Goal: Task Accomplishment & Management: Use online tool/utility

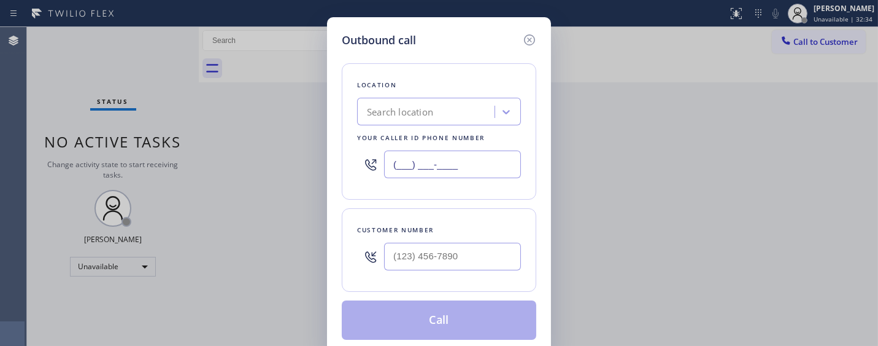
paste input "408) 762-3109"
drag, startPoint x: 502, startPoint y: 170, endPoint x: 316, endPoint y: 150, distance: 186.5
click at [310, 163] on div "Outbound call Location Search location Your caller id phone number (___) ___-__…" at bounding box center [439, 173] width 878 height 346
type input "[PHONE_NUMBER]"
drag, startPoint x: 467, startPoint y: 267, endPoint x: 328, endPoint y: 271, distance: 138.8
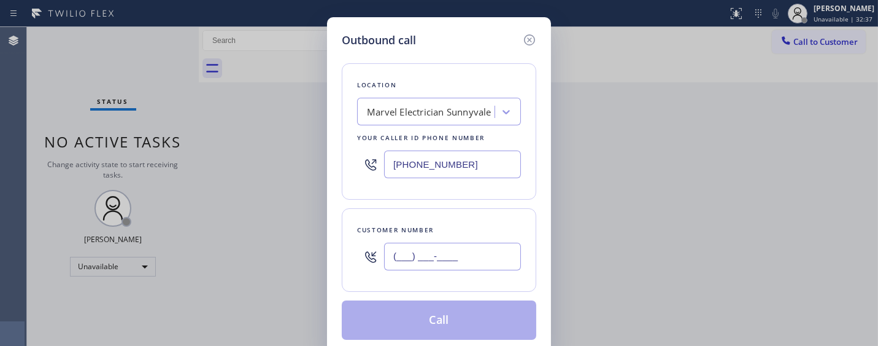
click at [277, 268] on div "Outbound call Location Marvel Electrician [GEOGRAPHIC_DATA] Your caller id phon…" at bounding box center [439, 173] width 878 height 346
paste input "805) 455-0117"
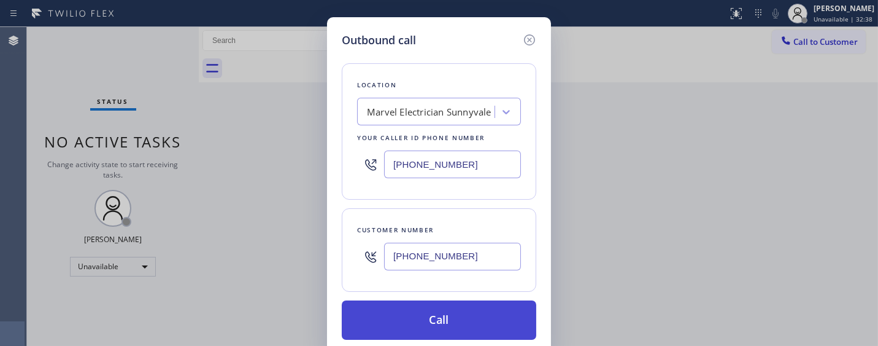
type input "[PHONE_NUMBER]"
click at [479, 308] on button "Call" at bounding box center [439, 319] width 195 height 39
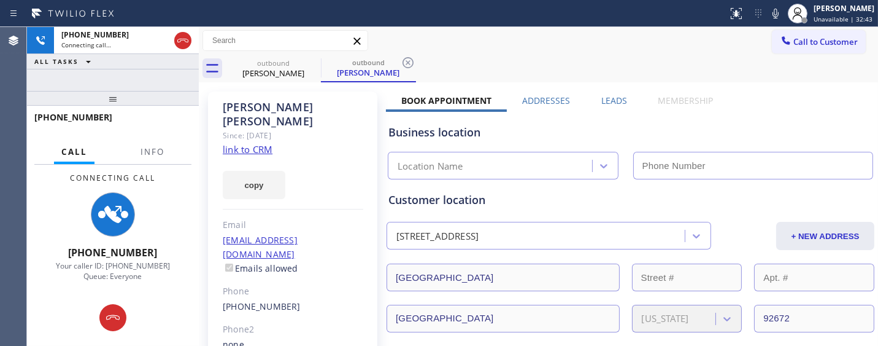
type input "[PHONE_NUMBER]"
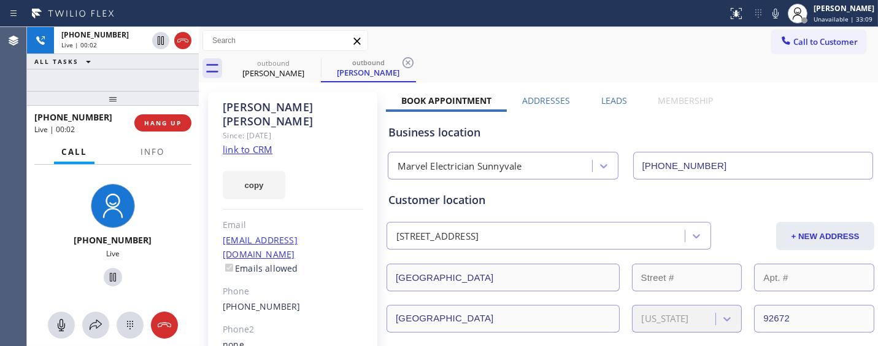
drag, startPoint x: 148, startPoint y: 95, endPoint x: 140, endPoint y: 70, distance: 26.4
click at [140, 70] on div "[PHONE_NUMBER] Live | 00:02 ALL TASKS ALL TASKS ACTIVE TASKS TASKS IN WRAP UP […" at bounding box center [113, 186] width 172 height 319
click at [169, 119] on span "HANG UP" at bounding box center [162, 122] width 37 height 9
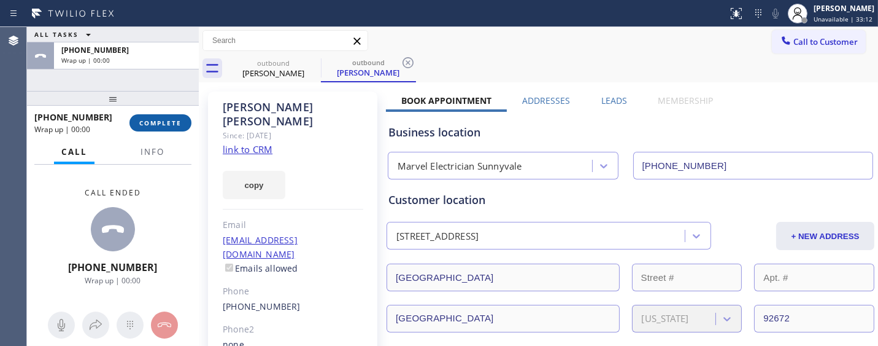
click at [169, 119] on span "COMPLETE" at bounding box center [160, 122] width 42 height 9
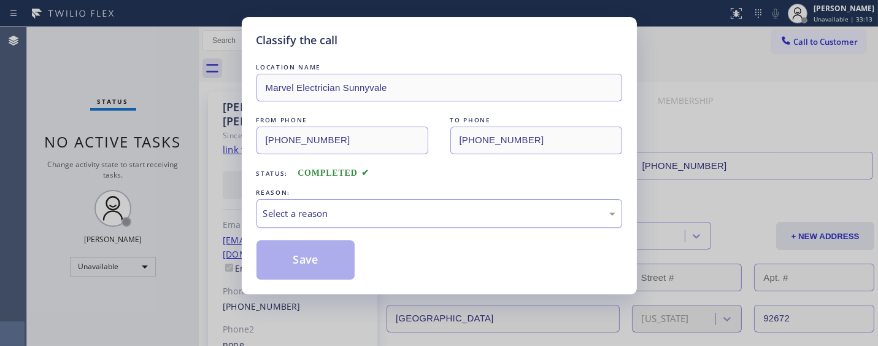
click at [367, 212] on div "Select a reason" at bounding box center [439, 213] width 352 height 14
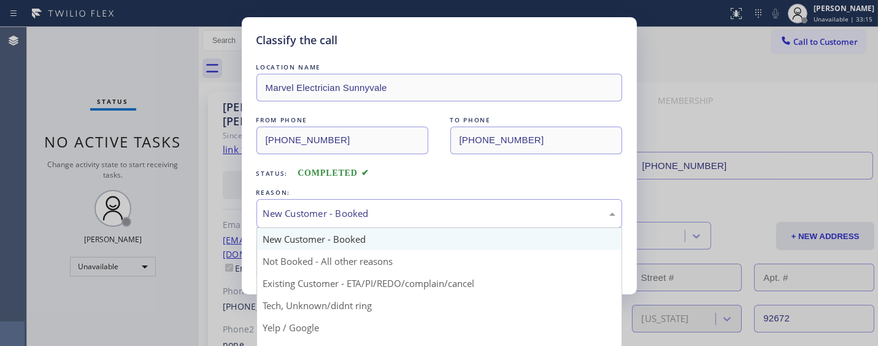
click at [323, 212] on div "New Customer - Booked" at bounding box center [439, 213] width 352 height 14
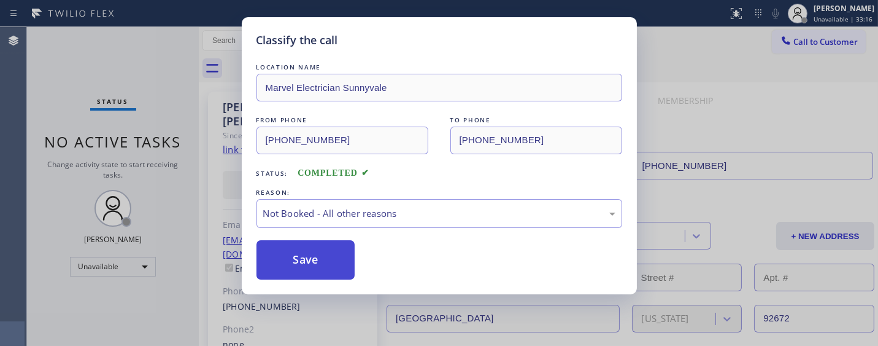
click at [309, 259] on button "Save" at bounding box center [306, 259] width 99 height 39
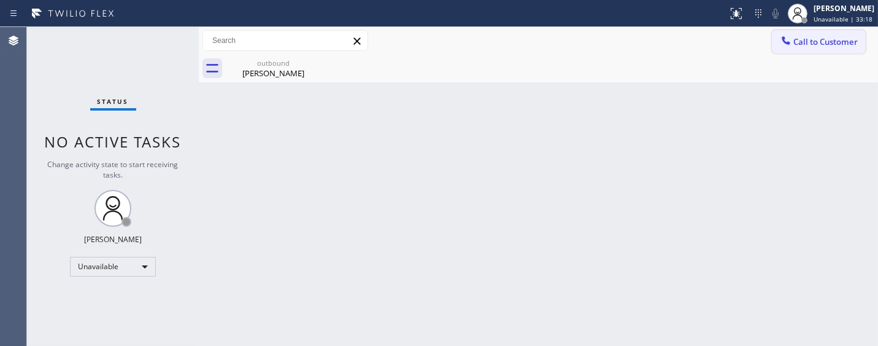
click at [807, 31] on button "Call to Customer" at bounding box center [819, 41] width 94 height 23
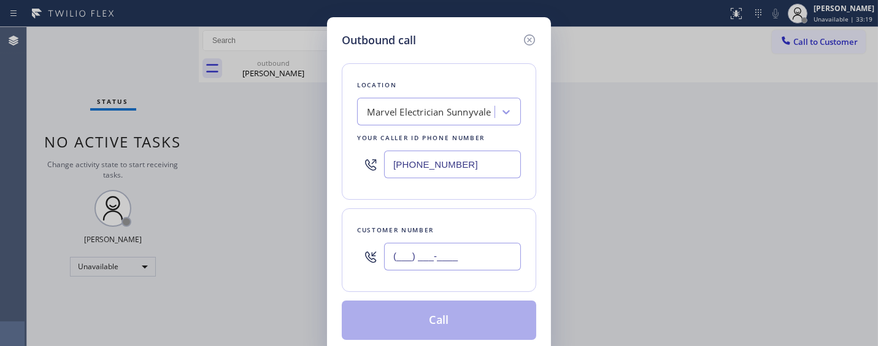
click at [414, 246] on input "(___) ___-____" at bounding box center [452, 256] width 137 height 28
paste input "805) 455-0117"
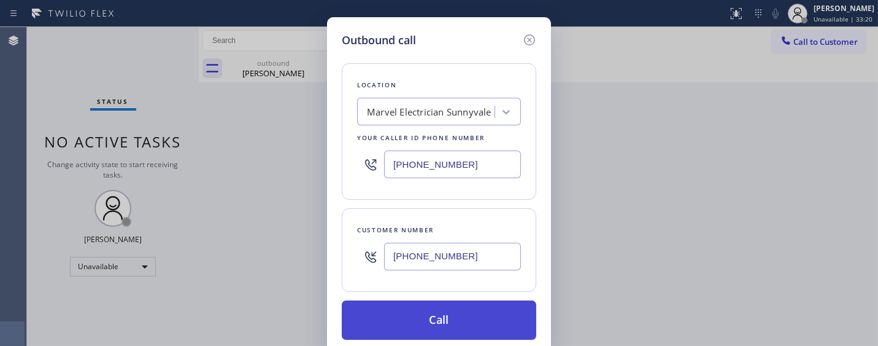
type input "[PHONE_NUMBER]"
click at [483, 317] on button "Call" at bounding box center [439, 319] width 195 height 39
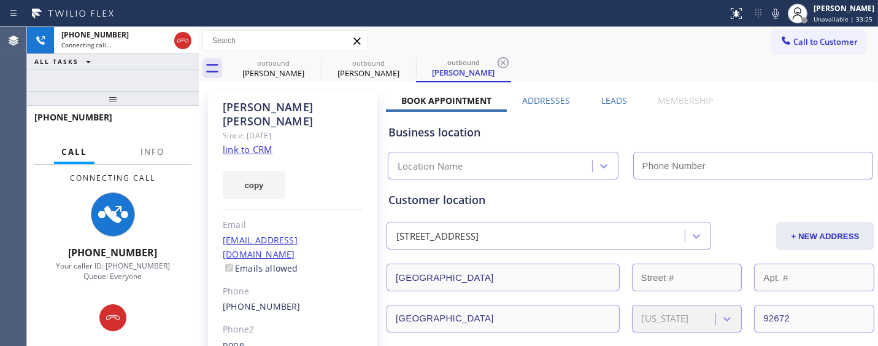
type input "[PHONE_NUMBER]"
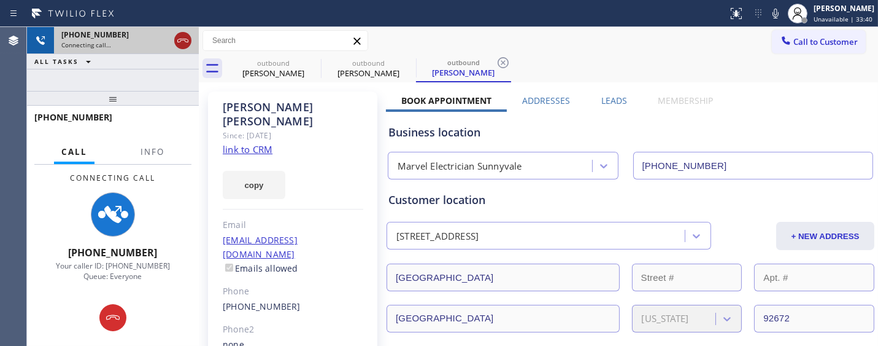
click at [187, 39] on icon at bounding box center [182, 41] width 11 height 4
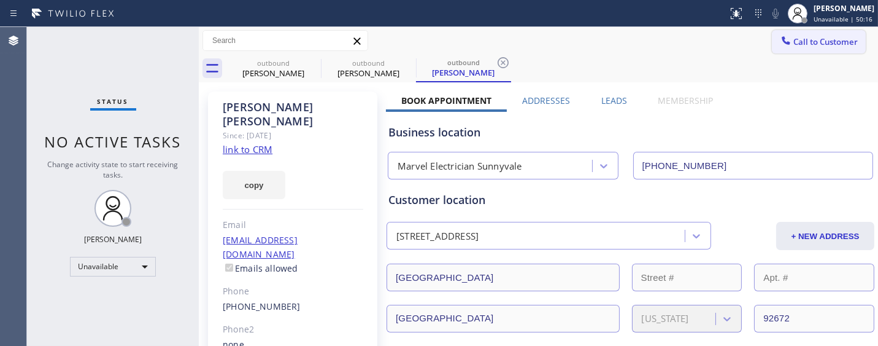
click at [784, 51] on button "Call to Customer" at bounding box center [819, 41] width 94 height 23
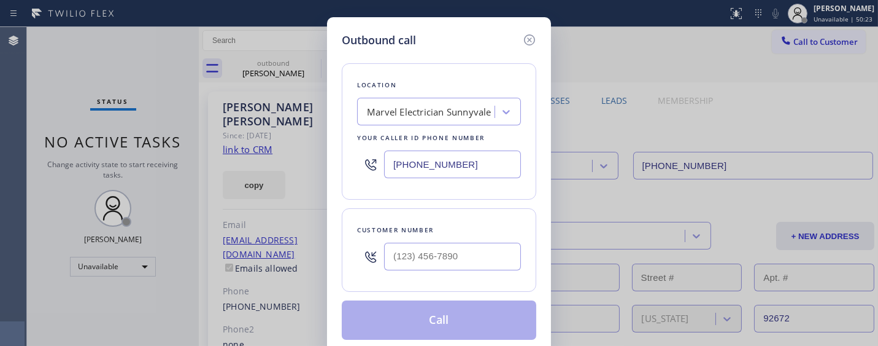
drag, startPoint x: 492, startPoint y: 173, endPoint x: 301, endPoint y: 144, distance: 193.7
click at [334, 166] on div "Outbound call Location Marvel Electrician [GEOGRAPHIC_DATA] Your caller id phon…" at bounding box center [439, 185] width 224 height 337
paste input "725) 208-5272"
type input "[PHONE_NUMBER]"
paste input "725) 273-3833"
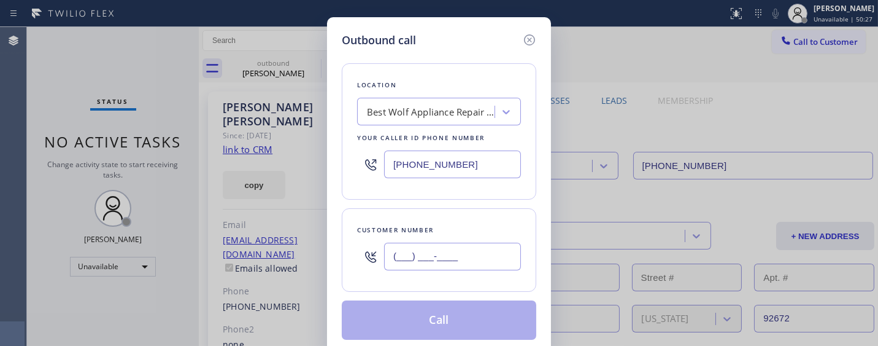
click at [335, 263] on div "Outbound call Location Best Wolf Appliance Repair Paradise Your caller id phone…" at bounding box center [439, 185] width 224 height 337
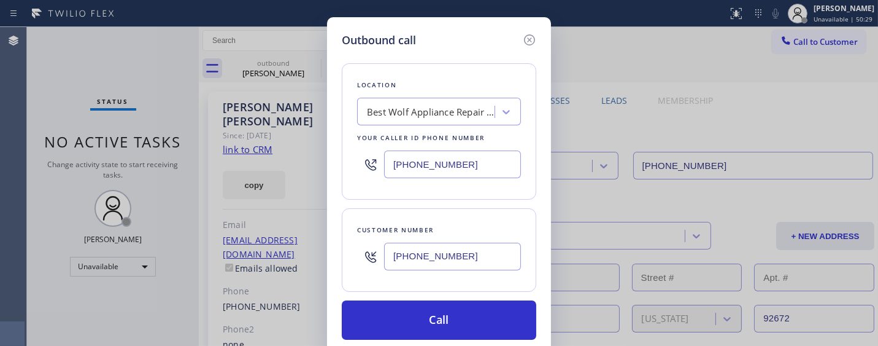
type input "[PHONE_NUMBER]"
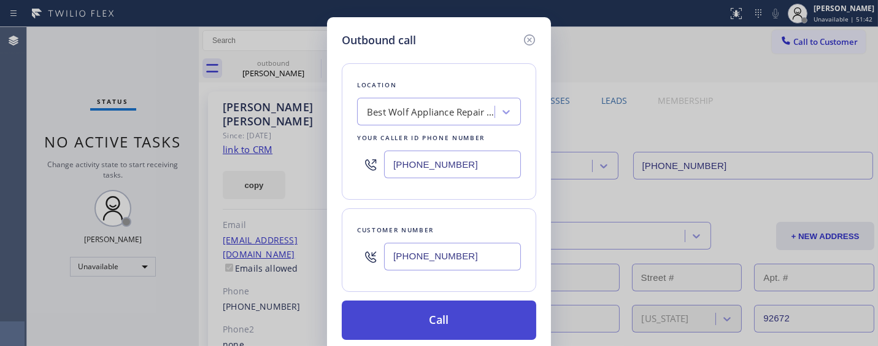
click at [468, 309] on button "Call" at bounding box center [439, 319] width 195 height 39
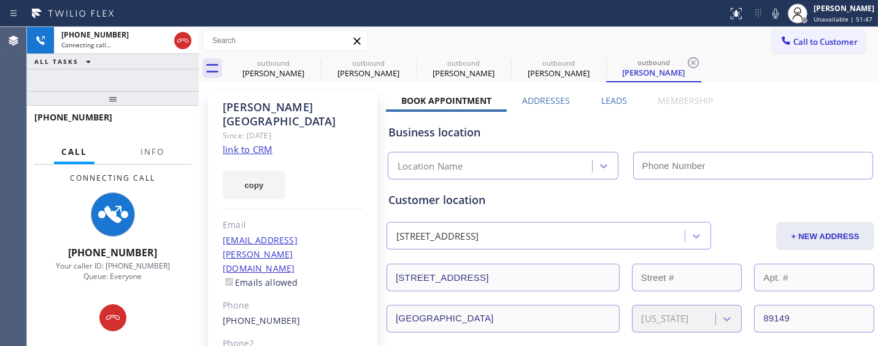
type input "[PHONE_NUMBER]"
drag, startPoint x: 117, startPoint y: 95, endPoint x: 115, endPoint y: 58, distance: 37.5
click at [117, 72] on div "[PHONE_NUMBER] Connecting call… ALL TASKS ALL TASKS ACTIVE TASKS TASKS IN WRAP …" at bounding box center [113, 186] width 172 height 319
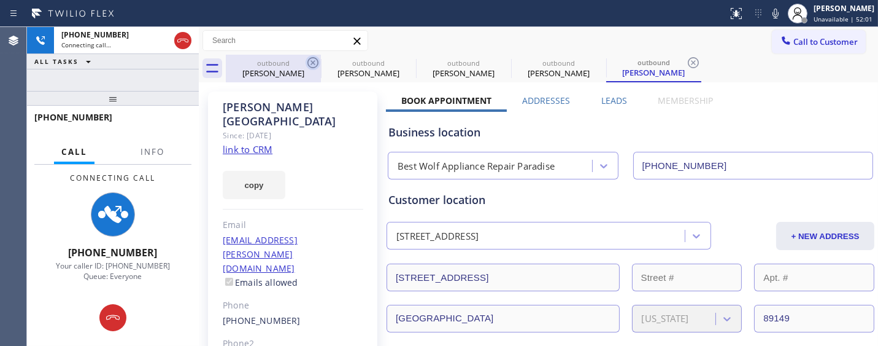
click at [313, 61] on icon at bounding box center [313, 62] width 15 height 15
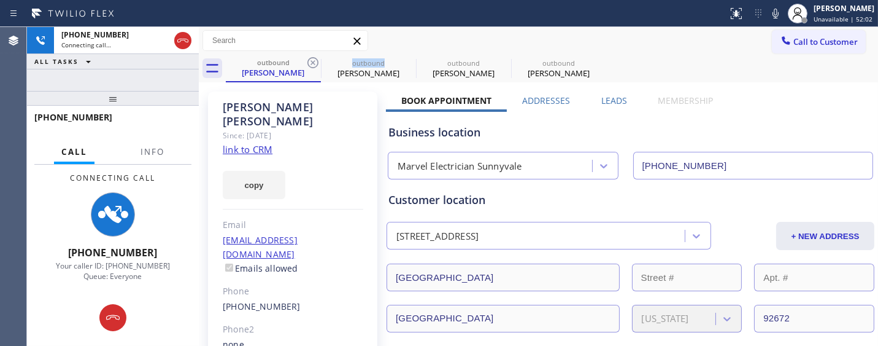
click at [313, 61] on icon at bounding box center [313, 62] width 15 height 15
drag, startPoint x: 313, startPoint y: 61, endPoint x: 333, endPoint y: 53, distance: 21.8
click at [313, 61] on icon at bounding box center [313, 62] width 15 height 15
type input "[PHONE_NUMBER]"
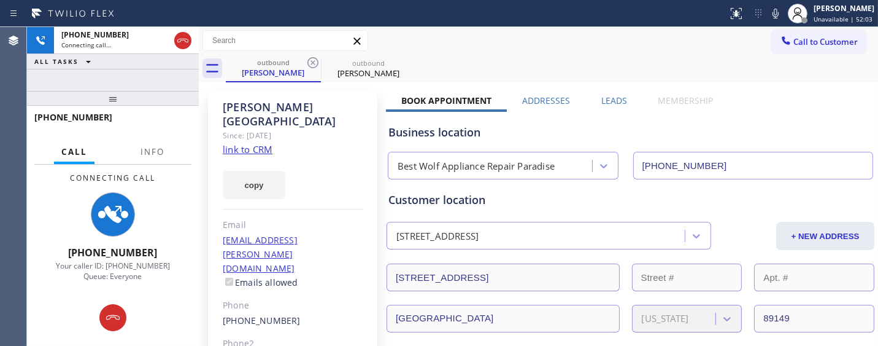
click at [568, 41] on div "Call to Customer Outbound call Location Best Wolf Appliance Repair Paradise You…" at bounding box center [539, 40] width 680 height 21
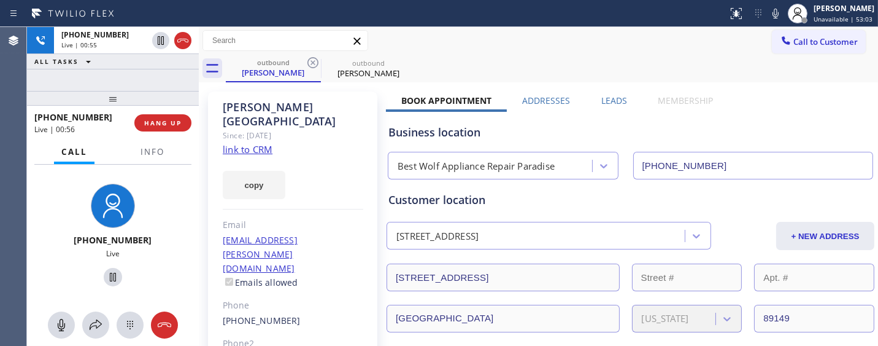
drag, startPoint x: 107, startPoint y: 93, endPoint x: 147, endPoint y: 4, distance: 97.5
click at [107, 80] on div "[PHONE_NUMBER] Live | 00:55 ALL TASKS ALL TASKS ACTIVE TASKS TASKS IN WRAP UP […" at bounding box center [113, 186] width 172 height 319
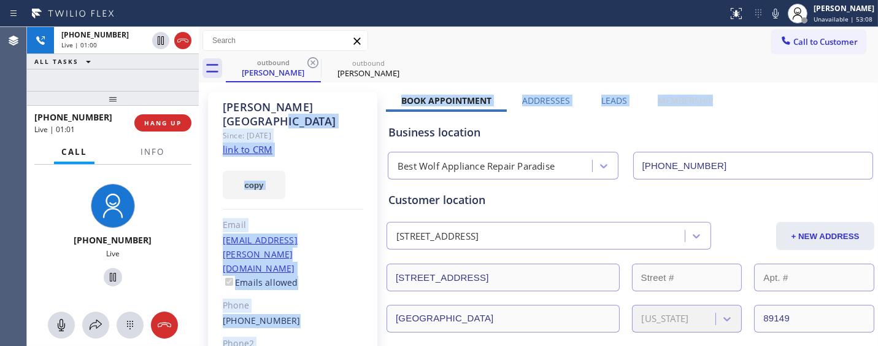
drag, startPoint x: 389, startPoint y: 103, endPoint x: 735, endPoint y: 88, distance: 346.5
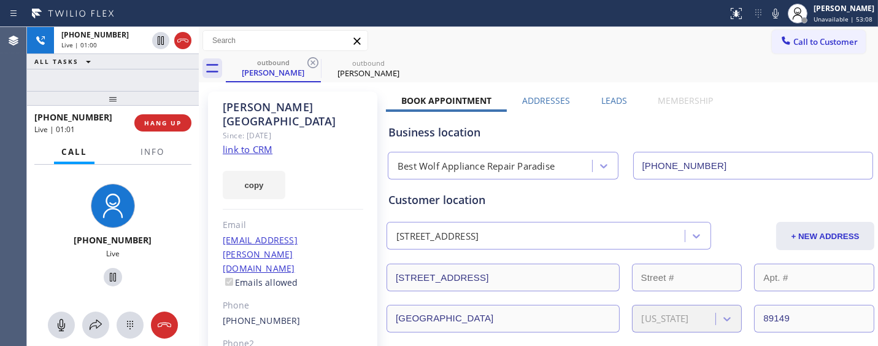
click at [553, 55] on div "outbound [PERSON_NAME] outbound [PERSON_NAME]" at bounding box center [552, 69] width 653 height 28
drag, startPoint x: 401, startPoint y: 99, endPoint x: 712, endPoint y: 96, distance: 310.6
click at [712, 96] on div "Book Appointment Addresses Leads Membership" at bounding box center [557, 103] width 343 height 17
click at [481, 72] on div "outbound [PERSON_NAME] outbound [PERSON_NAME]" at bounding box center [552, 69] width 653 height 28
drag, startPoint x: 398, startPoint y: 97, endPoint x: 724, endPoint y: 89, distance: 326.7
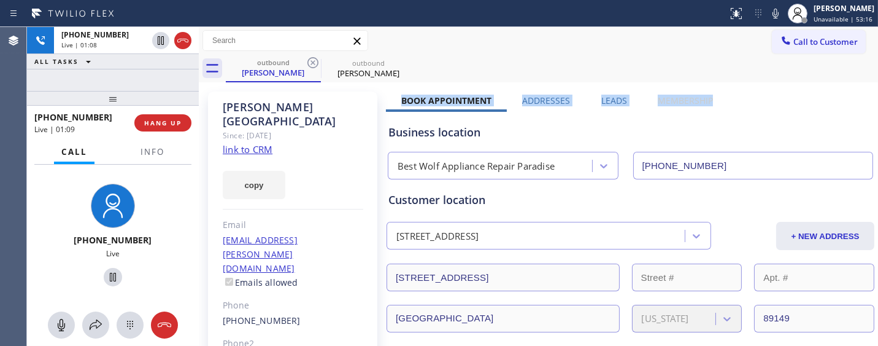
drag, startPoint x: 399, startPoint y: 98, endPoint x: 720, endPoint y: 95, distance: 321.1
click at [720, 95] on div "Book Appointment Addresses Leads Membership" at bounding box center [557, 103] width 343 height 17
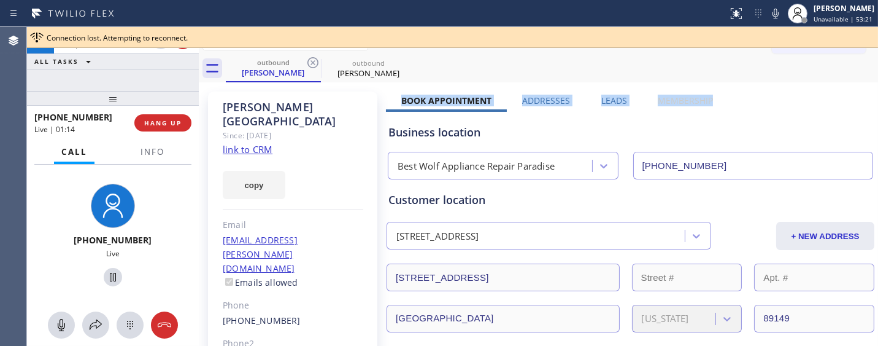
click at [505, 95] on div "Book Appointment" at bounding box center [446, 103] width 121 height 17
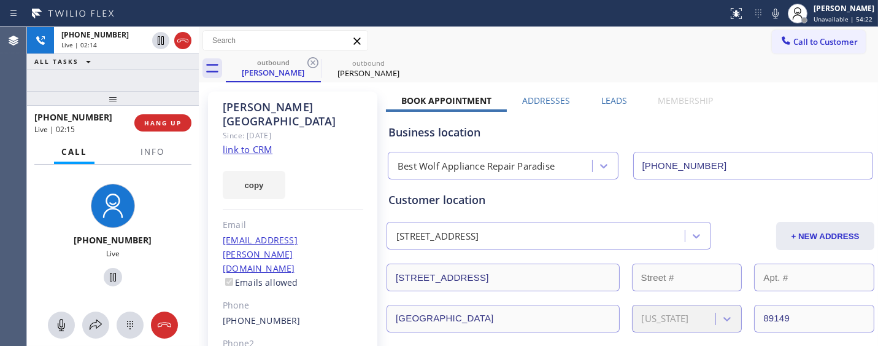
drag, startPoint x: 118, startPoint y: 94, endPoint x: 114, endPoint y: 55, distance: 39.0
click at [112, 77] on div "[PHONE_NUMBER] Live | 02:14 ALL TASKS ALL TASKS ACTIVE TASKS TASKS IN WRAP UP […" at bounding box center [113, 186] width 172 height 319
drag, startPoint x: 321, startPoint y: 109, endPoint x: 234, endPoint y: 112, distance: 87.2
click at [234, 112] on div "[PERSON_NAME]" at bounding box center [293, 114] width 141 height 28
click at [320, 157] on div "copy" at bounding box center [293, 178] width 141 height 42
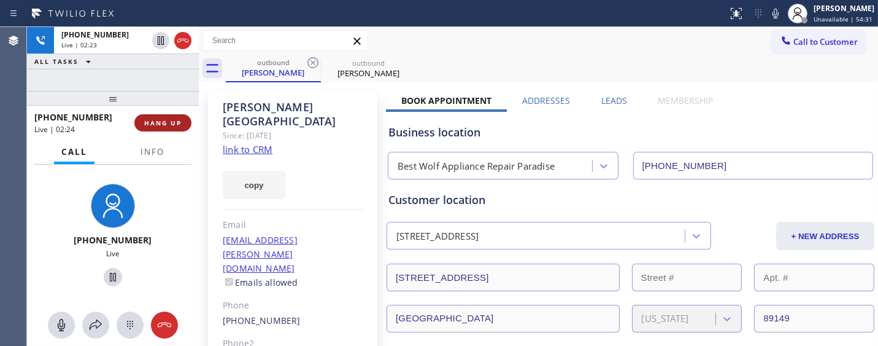
click at [177, 124] on span "HANG UP" at bounding box center [162, 122] width 37 height 9
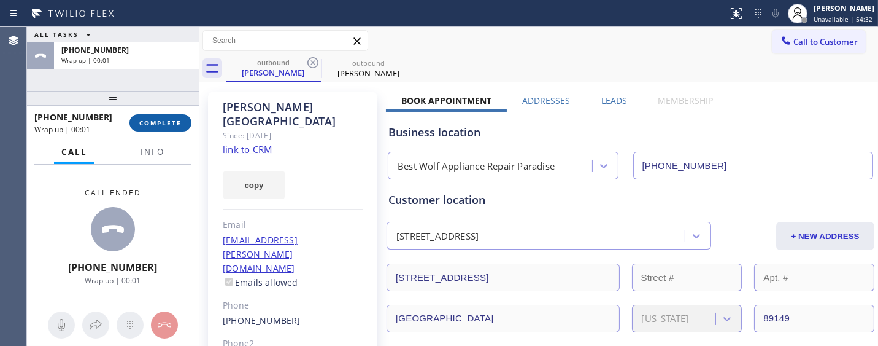
click at [177, 124] on span "COMPLETE" at bounding box center [160, 122] width 42 height 9
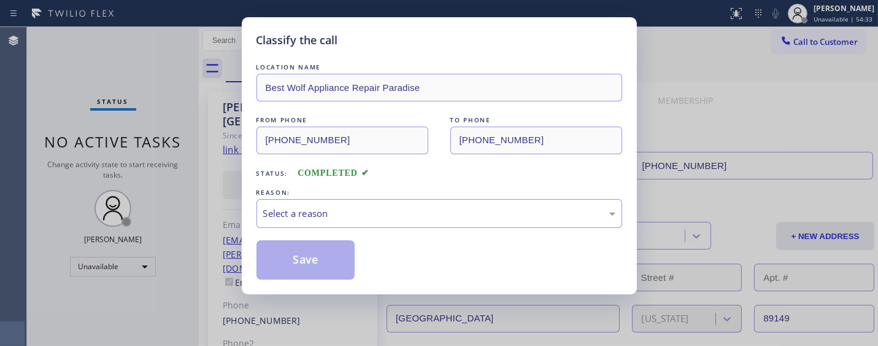
click at [351, 230] on div "LOCATION NAME Best Wolf Appliance Repair Paradise FROM PHONE [PHONE_NUMBER] TO …" at bounding box center [440, 170] width 366 height 219
click at [354, 226] on div "Select a reason" at bounding box center [440, 213] width 366 height 29
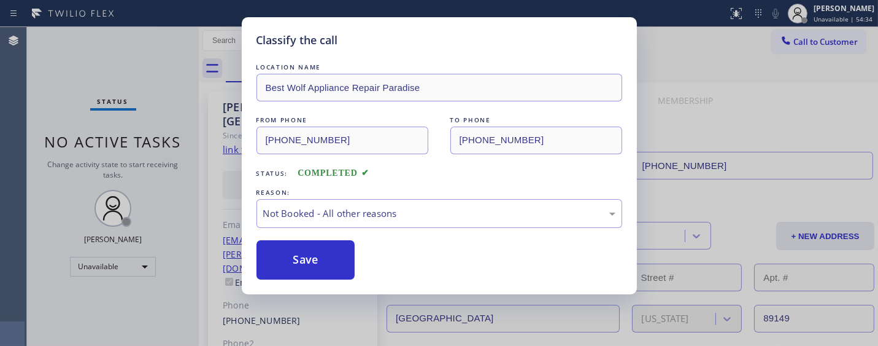
click at [297, 260] on button "Save" at bounding box center [306, 259] width 99 height 39
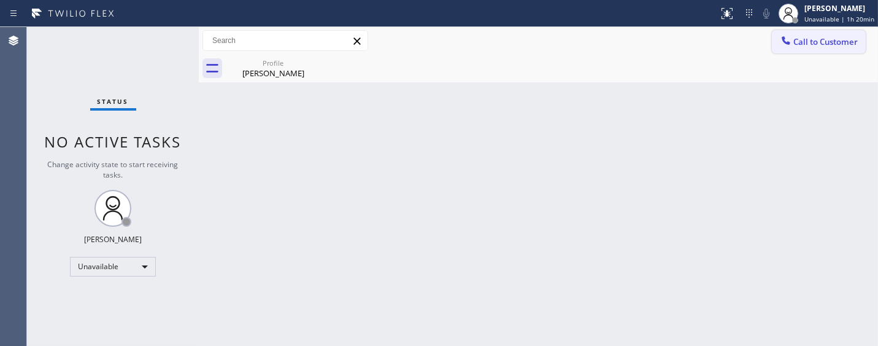
click at [837, 31] on button "Call to Customer" at bounding box center [819, 41] width 94 height 23
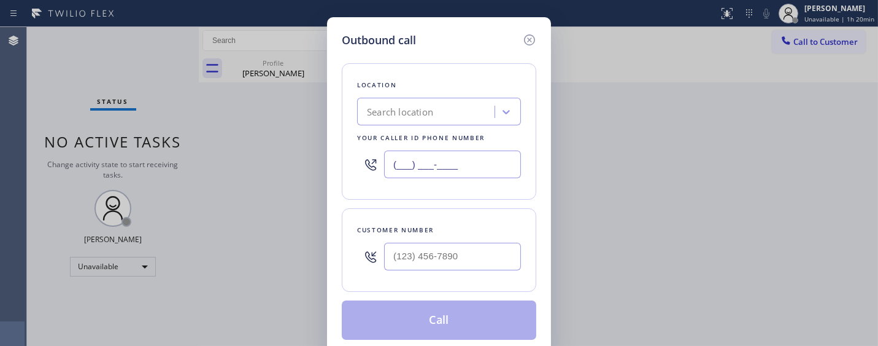
click at [473, 154] on input "(___) ___-____" at bounding box center [452, 164] width 137 height 28
paste input "855) 666-9755"
type input "(855) 666-9755"
click at [440, 277] on div "Customer number" at bounding box center [439, 249] width 195 height 83
click at [439, 266] on input "(___) ___-____" at bounding box center [452, 256] width 137 height 28
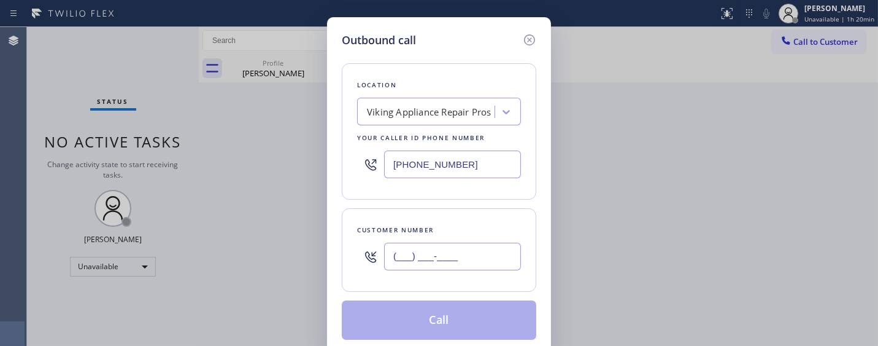
paste input "602) 214-2868"
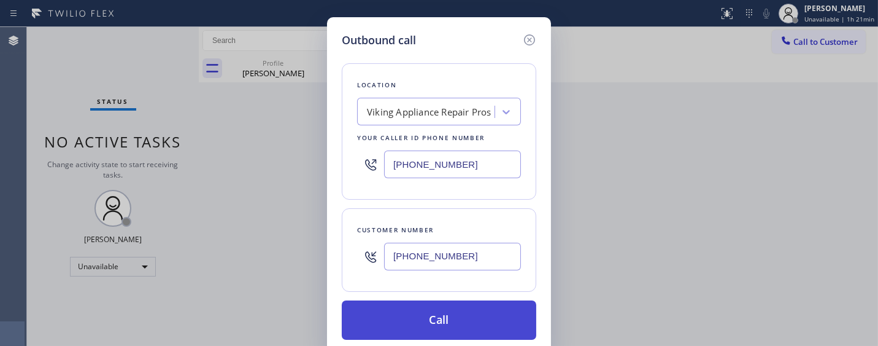
type input "(602) 214-2868"
click at [446, 318] on button "Call" at bounding box center [439, 319] width 195 height 39
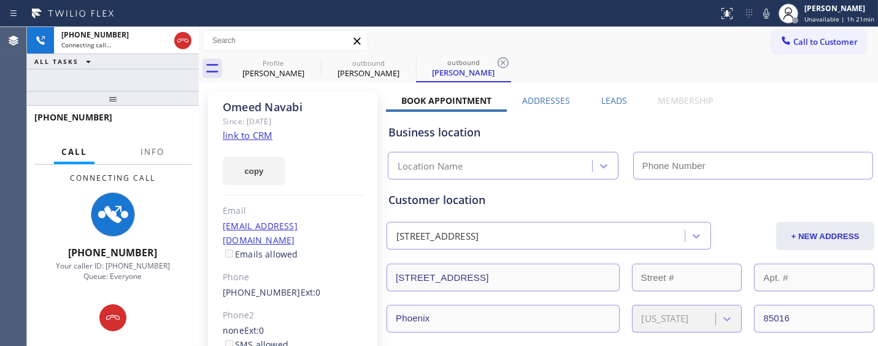
type input "(855) 666-9755"
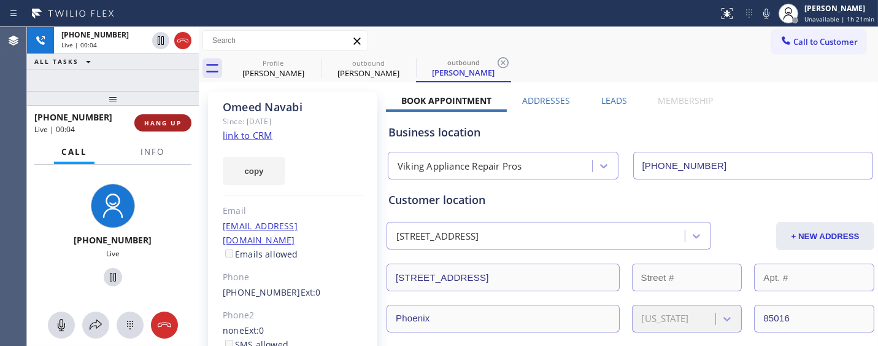
click at [175, 123] on span "HANG UP" at bounding box center [162, 122] width 37 height 9
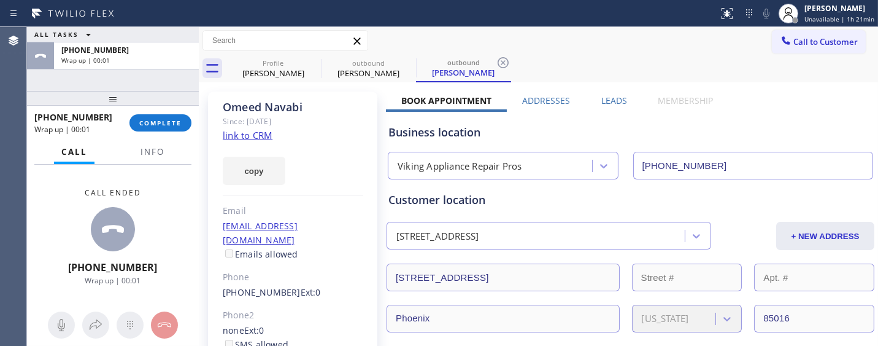
click at [137, 109] on div "+16022142868 Wrap up | 00:01 COMPLETE" at bounding box center [112, 123] width 157 height 32
click at [140, 106] on div at bounding box center [113, 98] width 172 height 15
click at [136, 104] on div at bounding box center [113, 98] width 172 height 15
click at [179, 123] on span "COMPLETE" at bounding box center [160, 122] width 42 height 9
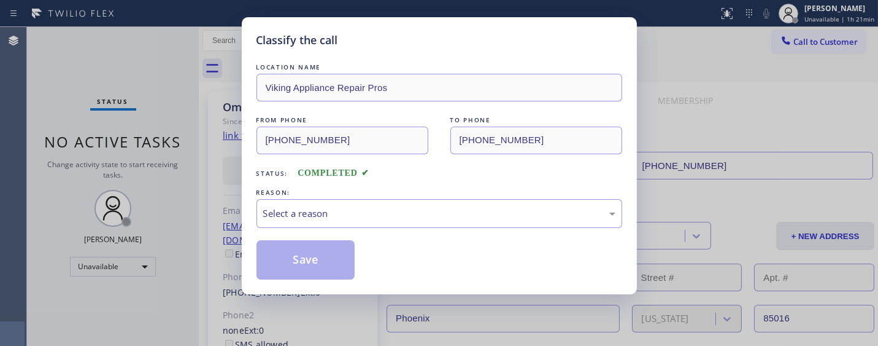
click at [274, 190] on div "REASON:" at bounding box center [440, 192] width 366 height 13
click at [388, 241] on div "Save" at bounding box center [440, 259] width 366 height 39
click at [355, 219] on div "Select a reason" at bounding box center [439, 213] width 352 height 14
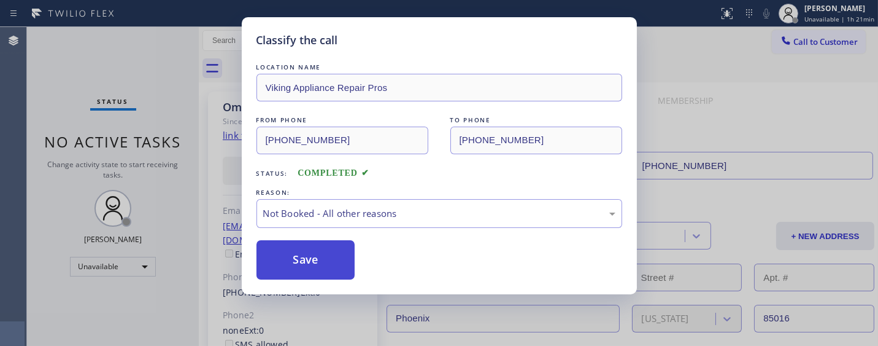
click at [326, 258] on button "Save" at bounding box center [306, 259] width 99 height 39
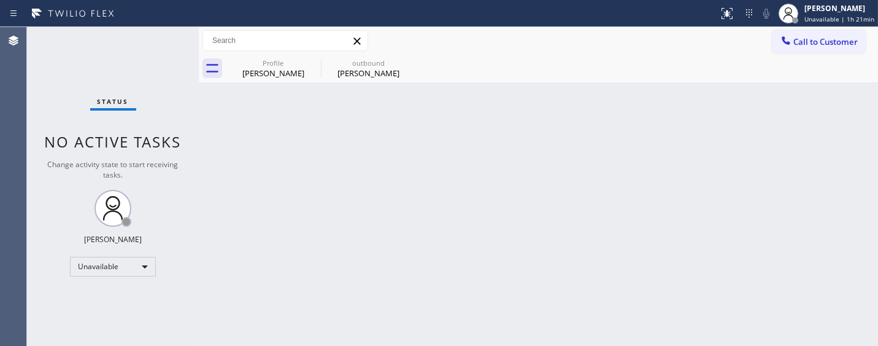
click at [814, 40] on span "Call to Customer" at bounding box center [826, 41] width 64 height 11
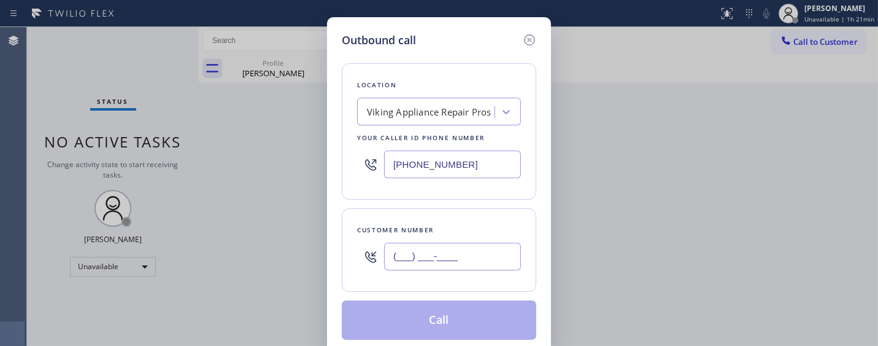
click at [470, 267] on input "(___) ___-____" at bounding box center [452, 256] width 137 height 28
paste input "602) 214-2868"
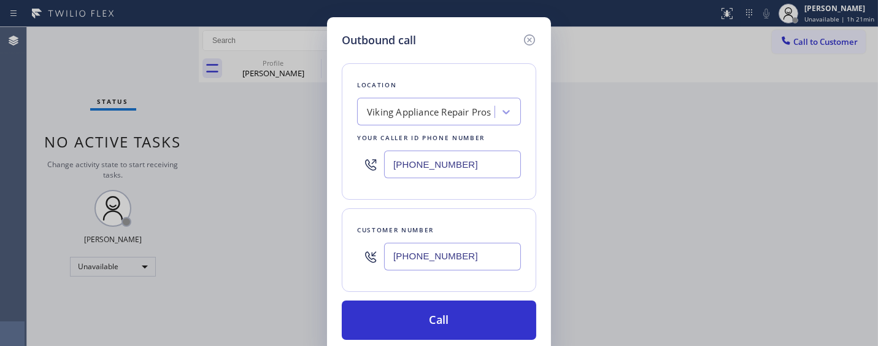
type input "(602) 214-2868"
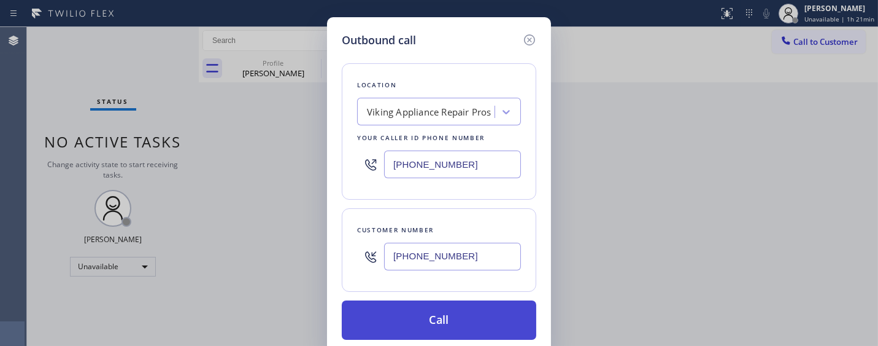
click at [453, 311] on button "Call" at bounding box center [439, 319] width 195 height 39
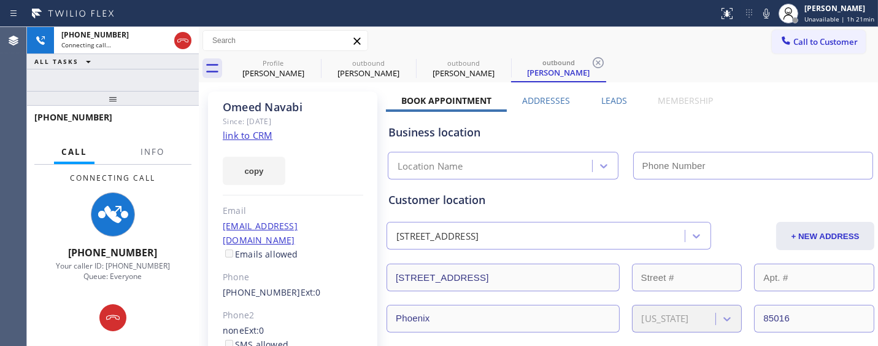
type input "(855) 666-9755"
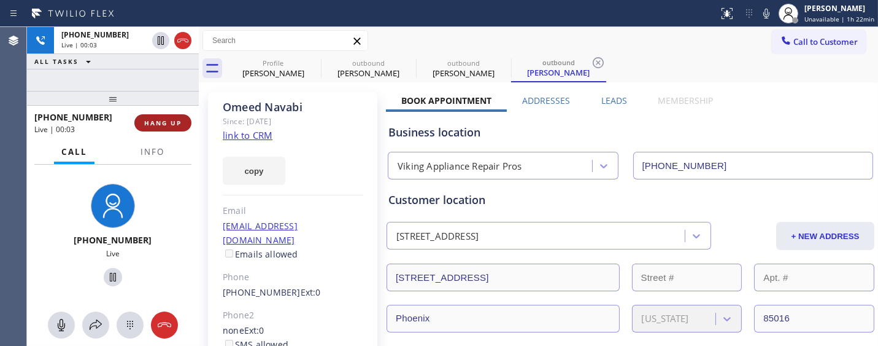
click at [176, 117] on button "HANG UP" at bounding box center [162, 122] width 57 height 17
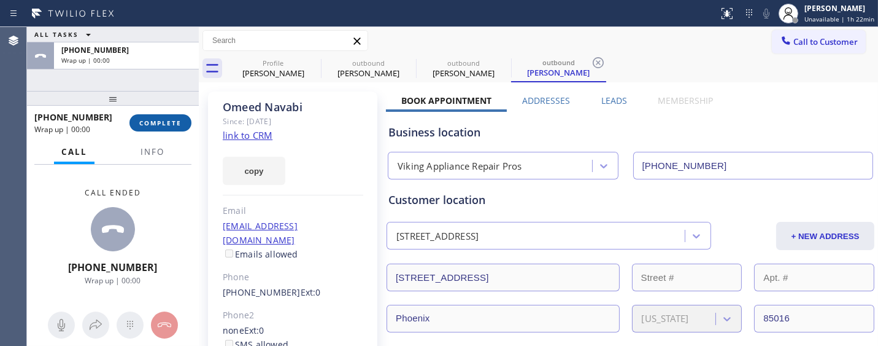
click at [176, 131] on button "COMPLETE" at bounding box center [161, 122] width 62 height 17
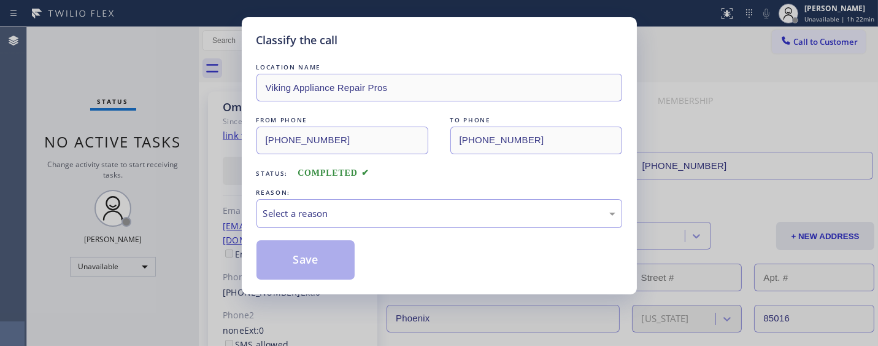
click at [308, 193] on div "REASON:" at bounding box center [440, 192] width 366 height 13
click at [309, 181] on div "LOCATION NAME Viking Appliance Repair Pros FROM PHONE (855) 666-9755 TO PHONE (…" at bounding box center [440, 170] width 366 height 219
click at [327, 234] on div "LOCATION NAME Viking Appliance Repair Pros FROM PHONE (855) 666-9755 TO PHONE (…" at bounding box center [440, 170] width 366 height 219
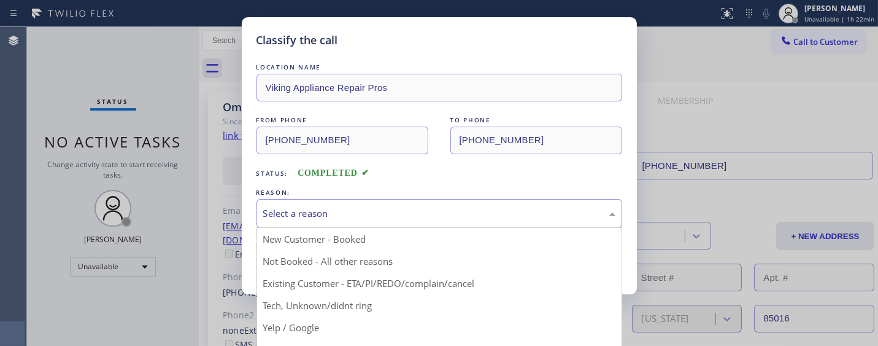
click at [311, 217] on div "Select a reason" at bounding box center [439, 213] width 352 height 14
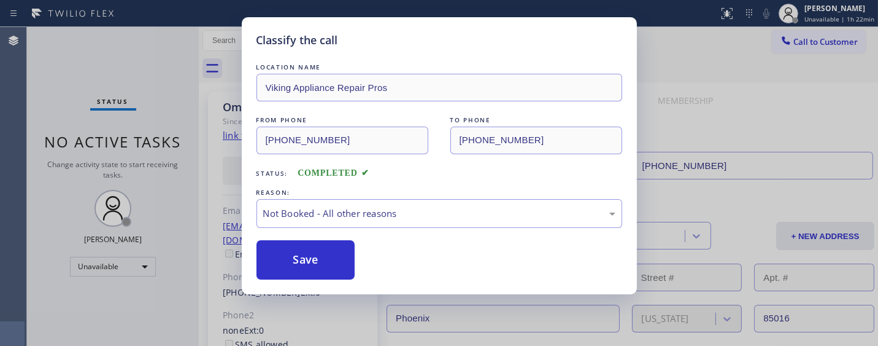
click at [284, 258] on button "Save" at bounding box center [306, 259] width 99 height 39
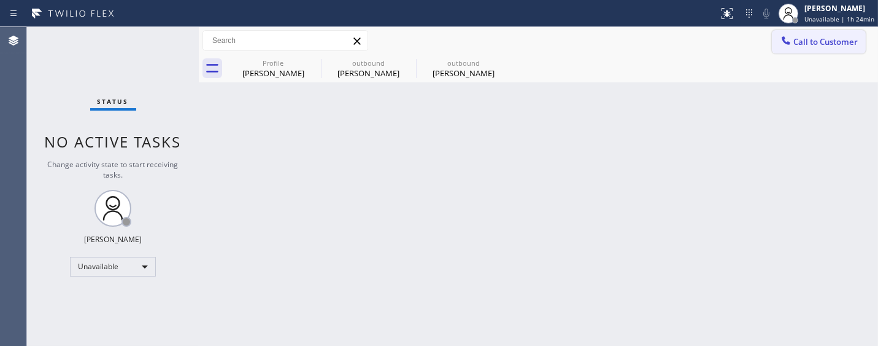
click at [834, 38] on span "Call to Customer" at bounding box center [826, 41] width 64 height 11
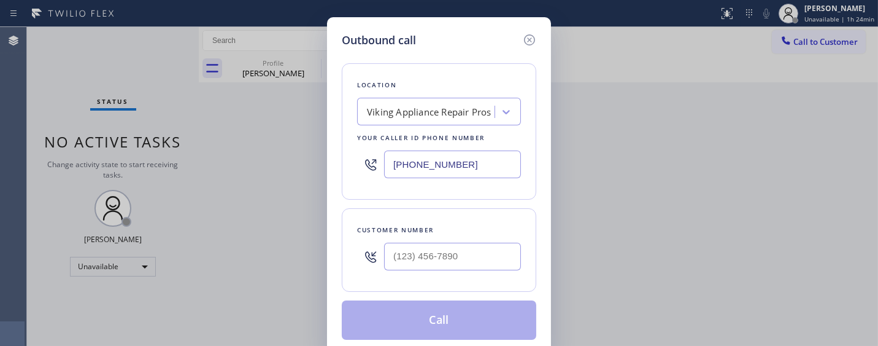
drag, startPoint x: 425, startPoint y: 172, endPoint x: 305, endPoint y: 160, distance: 120.3
click at [301, 167] on div "Outbound call Location Viking Appliance Repair Pros Your caller id phone number…" at bounding box center [439, 173] width 878 height 346
paste input "949) 536-9698"
type input "(949) 536-9698"
click at [458, 236] on div "Customer number" at bounding box center [439, 229] width 164 height 13
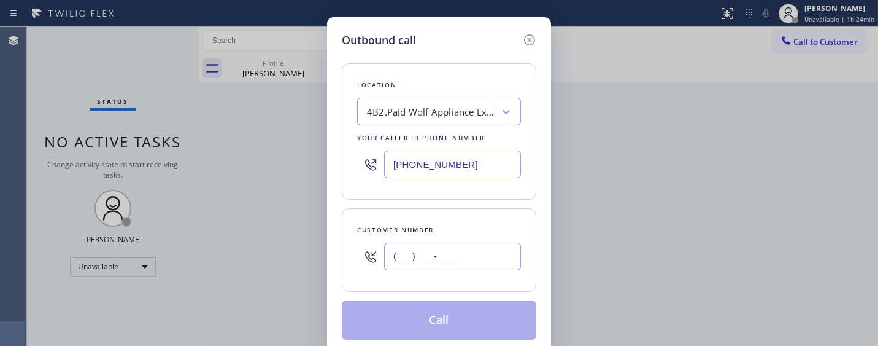
click at [459, 254] on input "(___) ___-____" at bounding box center [452, 256] width 137 height 28
paste input "949) 910-9982"
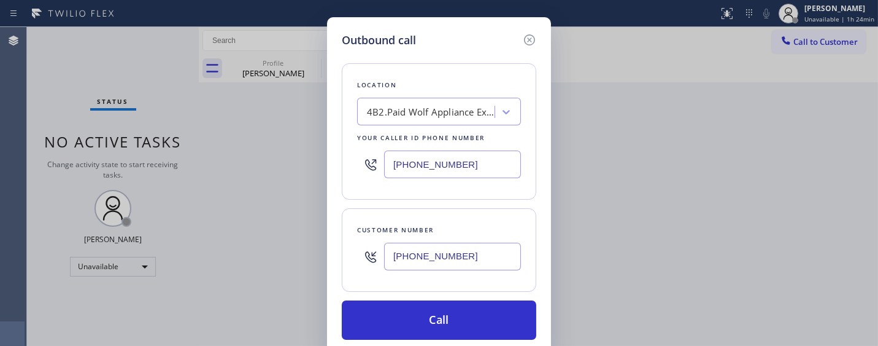
type input "(949) 910-9982"
